Goal: Navigation & Orientation: Find specific page/section

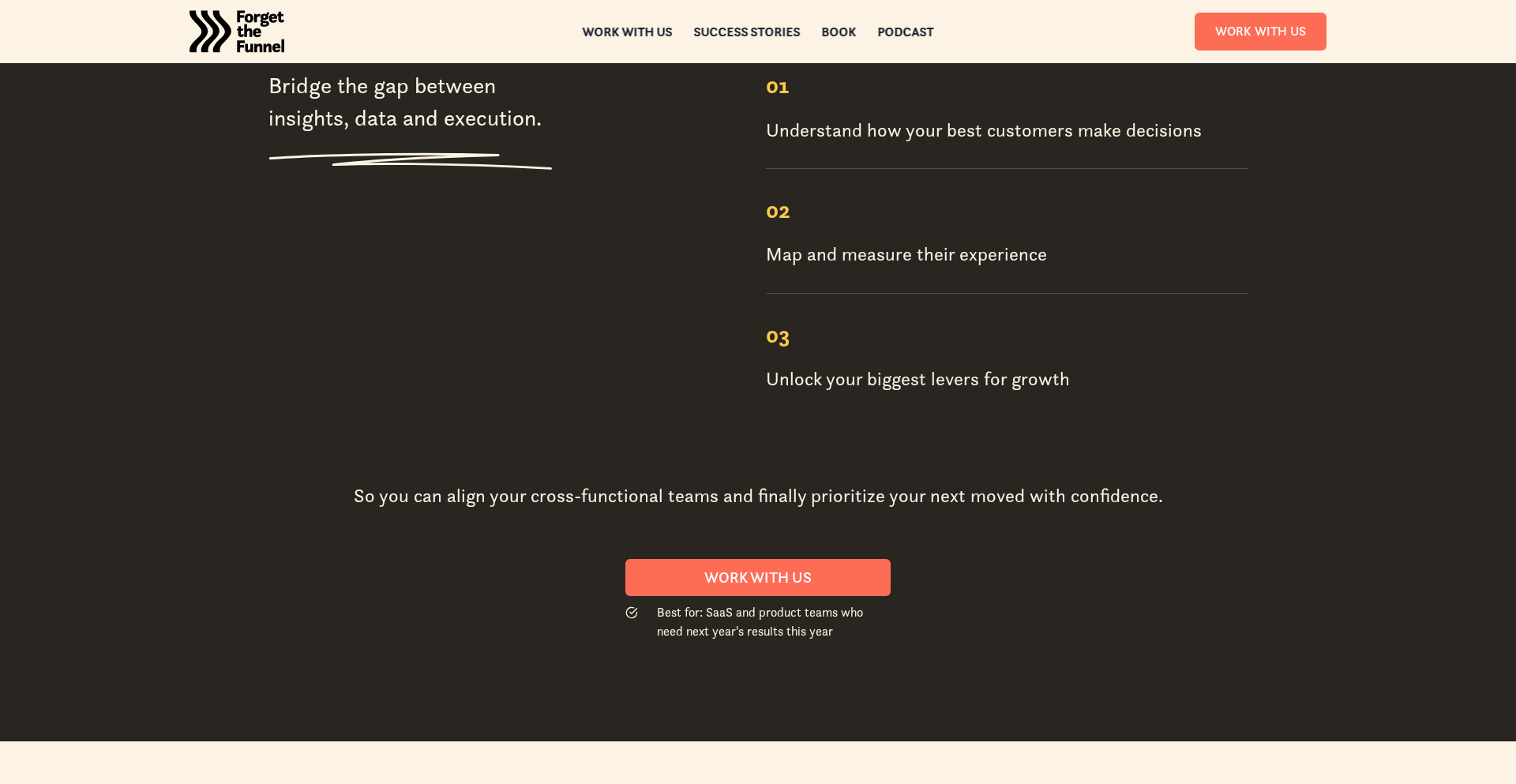
scroll to position [2150, 0]
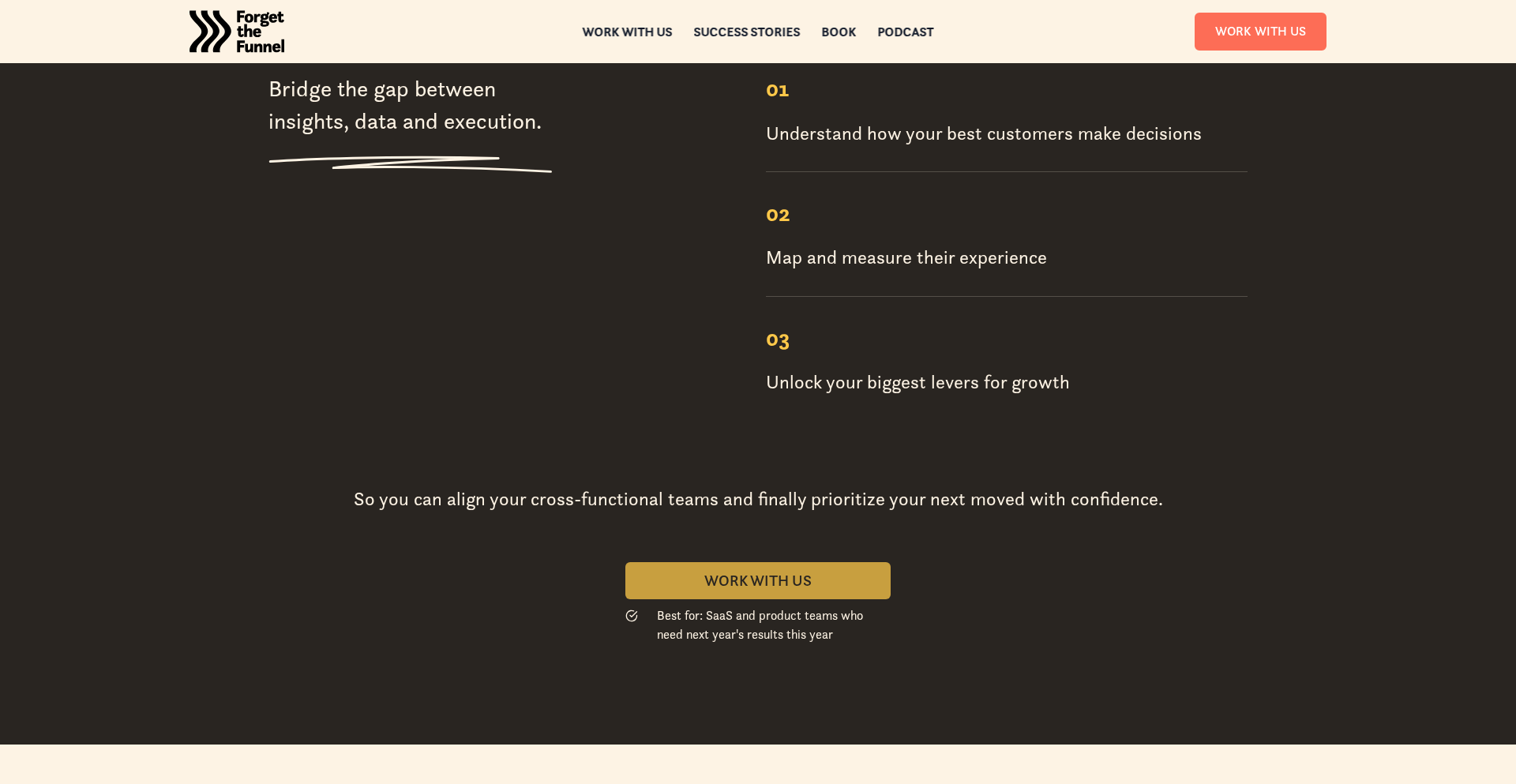
click at [778, 572] on div "Work With us" at bounding box center [757, 580] width 227 height 18
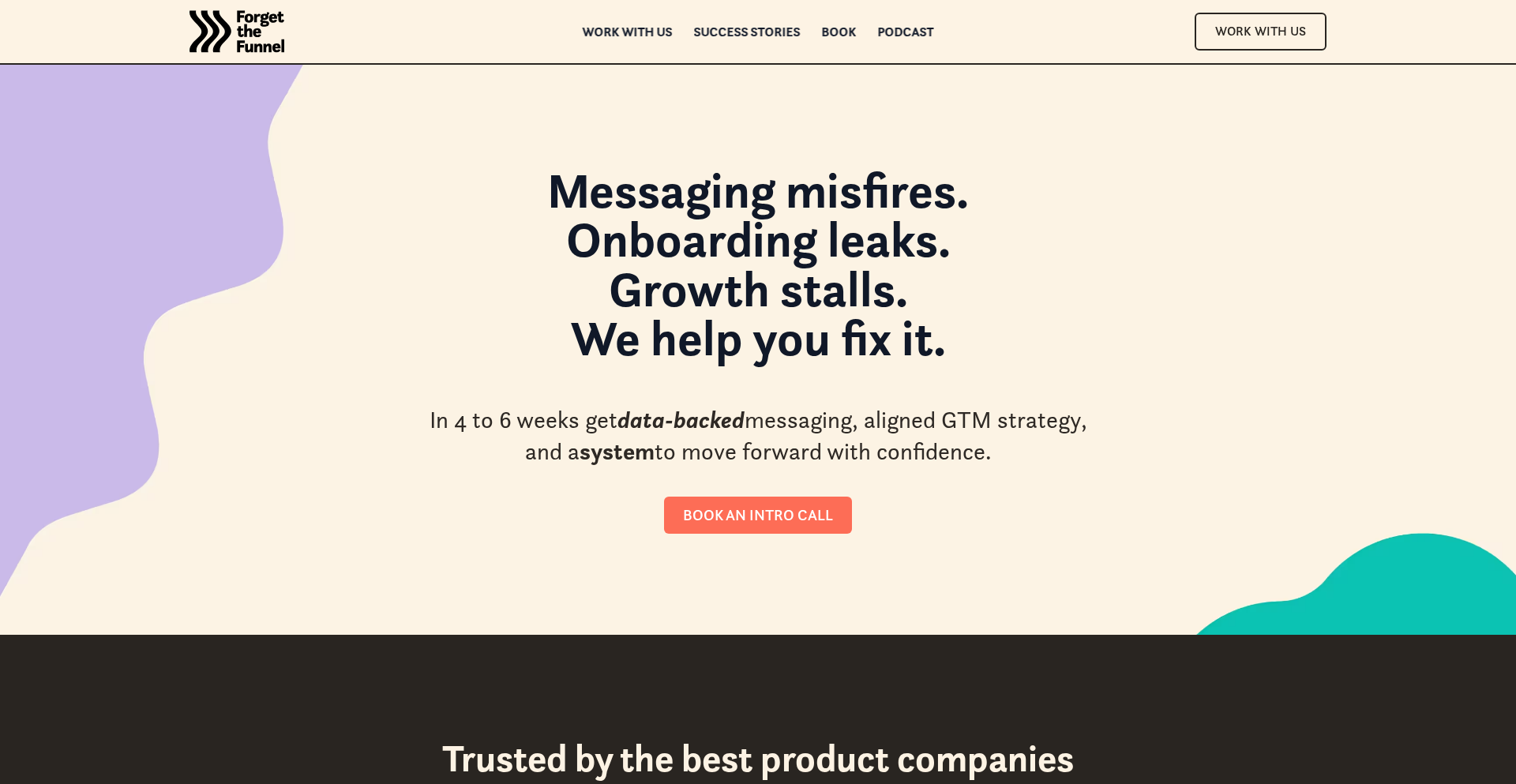
click at [260, 44] on img "home" at bounding box center [237, 31] width 95 height 63
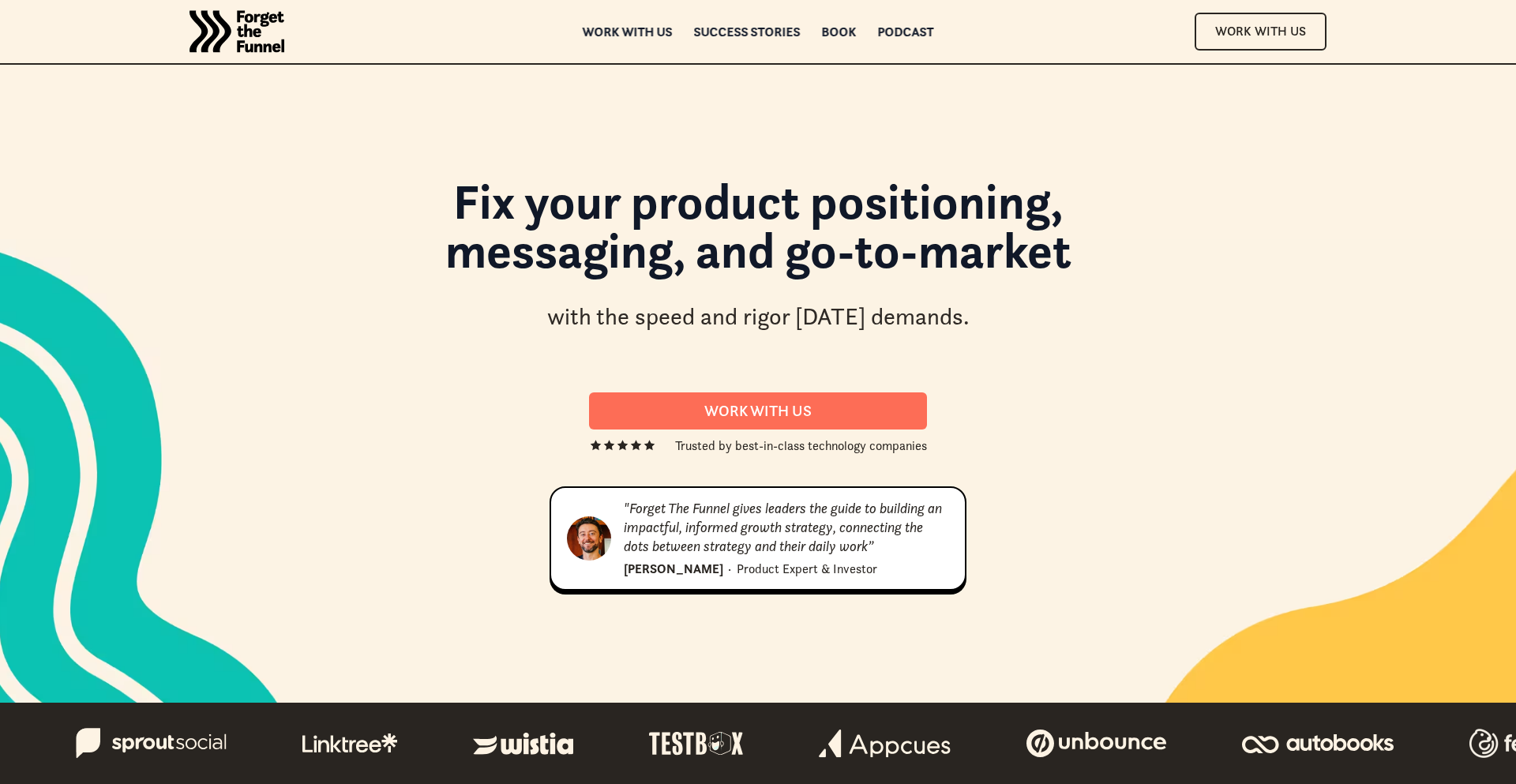
click at [723, 202] on h1 "Fix your product positioning, messaging, and go-to-market" at bounding box center [757, 234] width 853 height 115
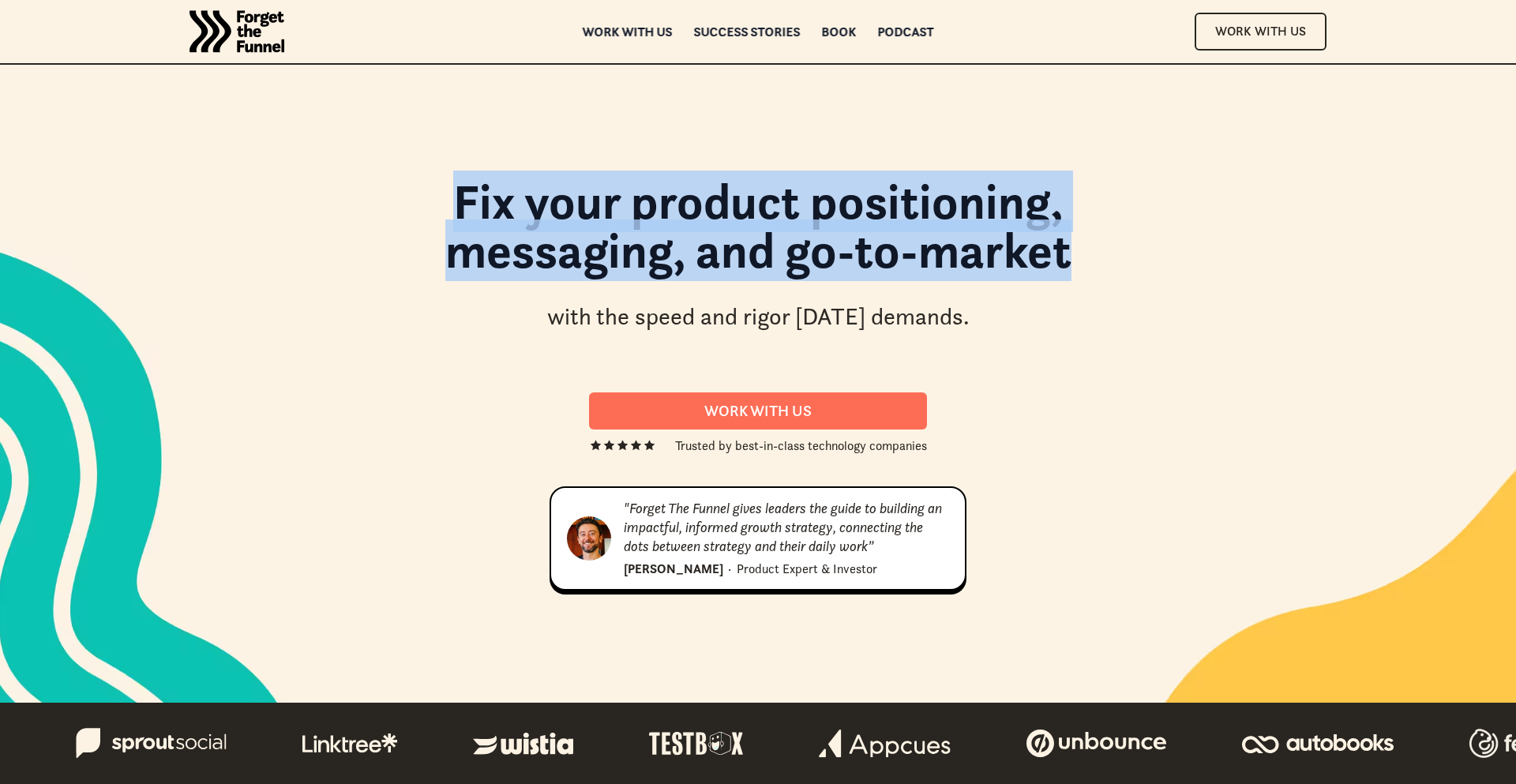
drag, startPoint x: 1107, startPoint y: 248, endPoint x: 430, endPoint y: 201, distance: 678.6
click at [430, 201] on h1 "Fix your product positioning, messaging, and go-to-market" at bounding box center [757, 234] width 853 height 115
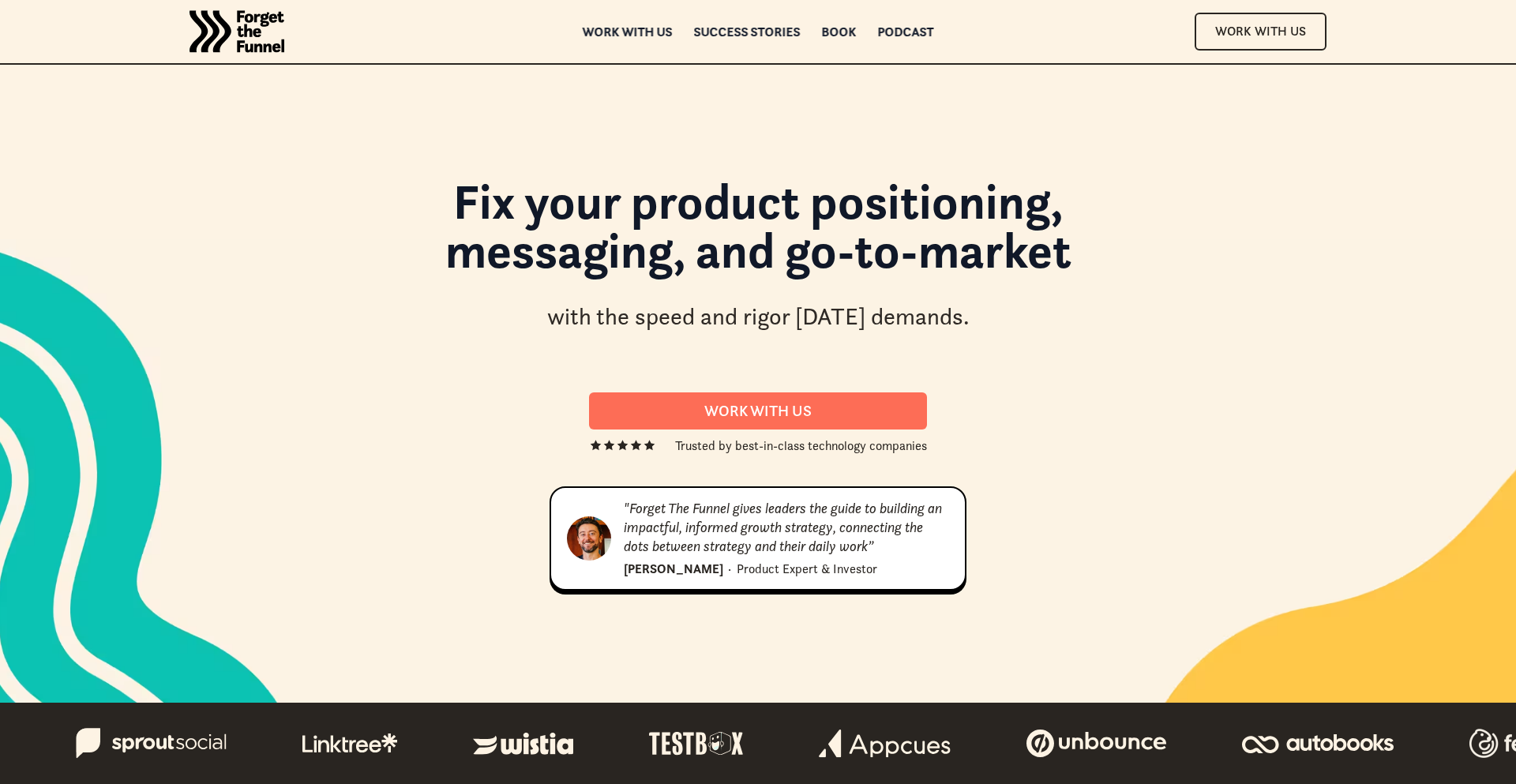
click at [319, 206] on div "Fix your product positioning, messaging, and go-to-market with the speed and ri…" at bounding box center [758, 262] width 979 height 171
